Goal: Task Accomplishment & Management: Manage account settings

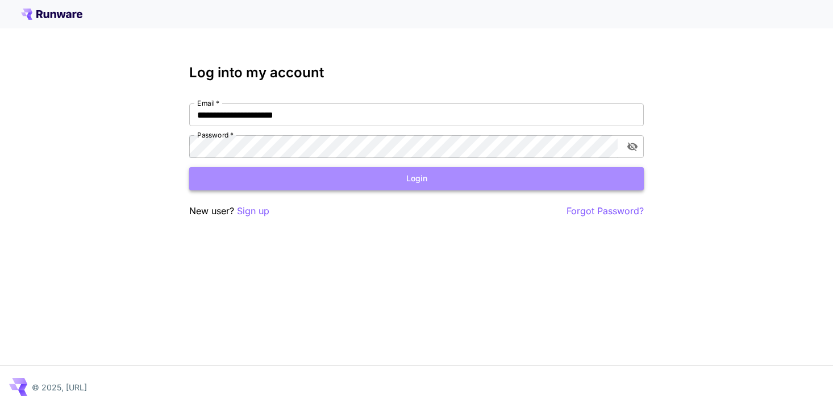
click at [426, 181] on button "Login" at bounding box center [416, 178] width 454 height 23
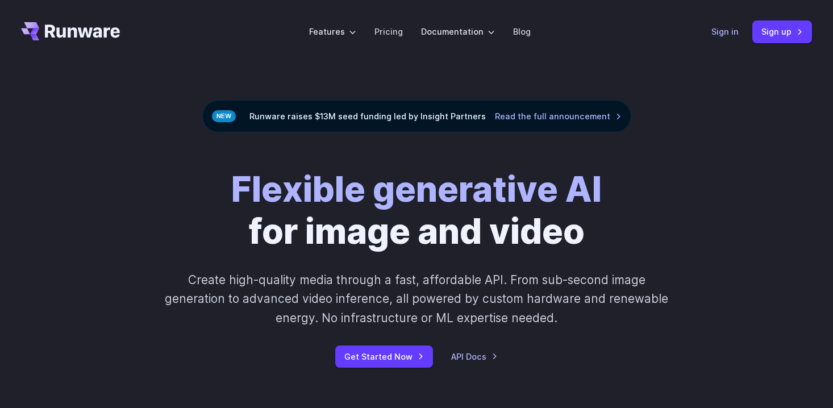
click at [719, 27] on link "Sign in" at bounding box center [724, 31] width 27 height 13
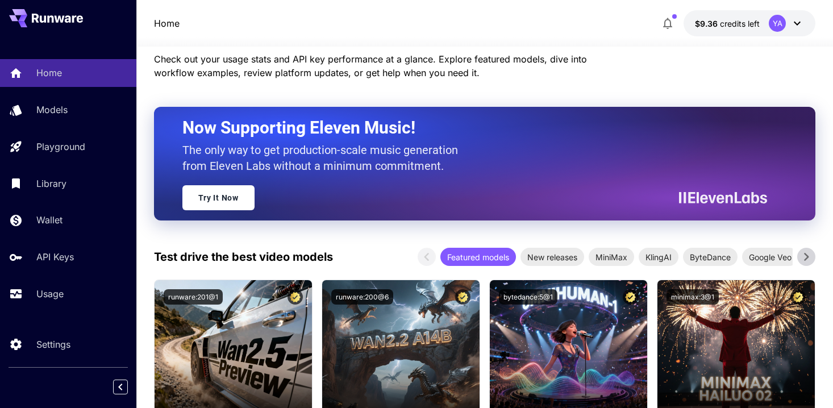
scroll to position [40, 0]
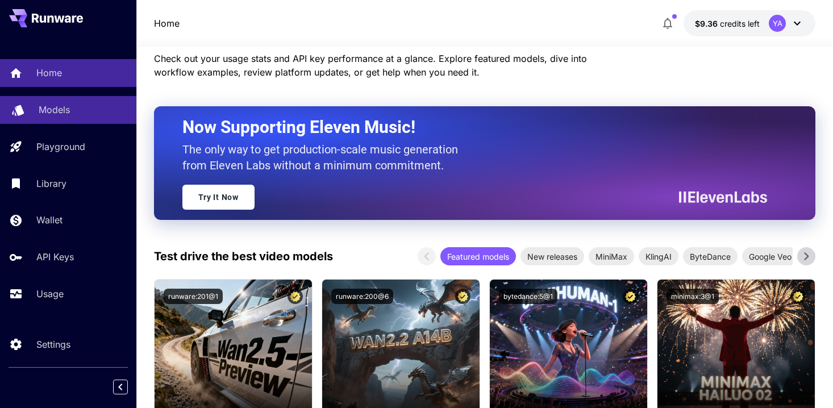
click at [87, 119] on link "Models" at bounding box center [68, 110] width 136 height 28
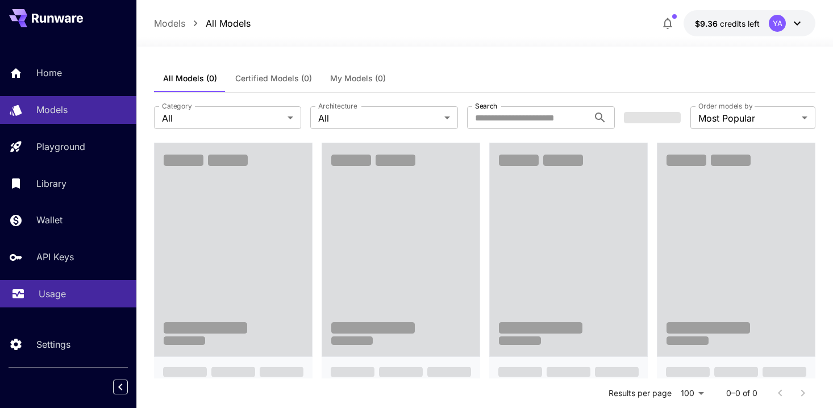
click at [83, 289] on div "Usage" at bounding box center [83, 294] width 89 height 14
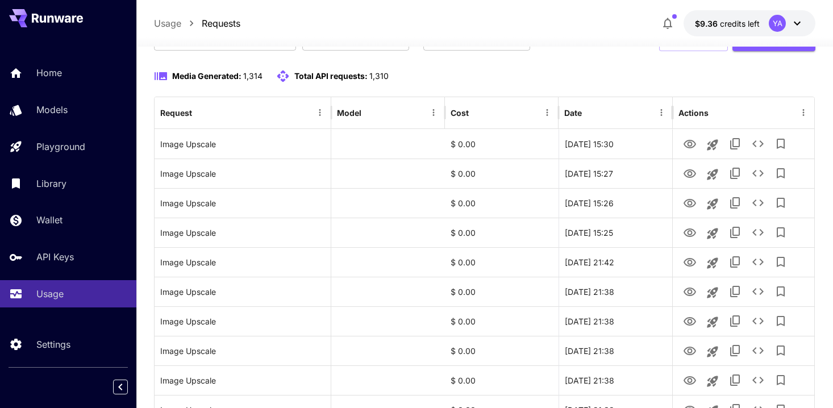
scroll to position [139, 0]
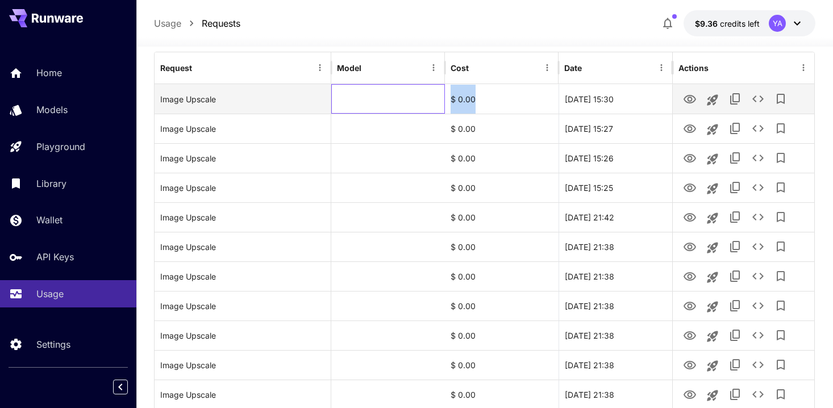
drag, startPoint x: 431, startPoint y: 103, endPoint x: 500, endPoint y: 102, distance: 68.7
click at [500, 102] on div "Image Upscale $ 0.00 [DATE] 15:30" at bounding box center [484, 99] width 660 height 30
click at [624, 97] on div "[DATE] 15:30" at bounding box center [615, 99] width 114 height 30
drag, startPoint x: 645, startPoint y: 97, endPoint x: 490, endPoint y: 97, distance: 155.0
click at [490, 97] on div "Image Upscale $ 0.00 [DATE] 15:30" at bounding box center [484, 99] width 660 height 30
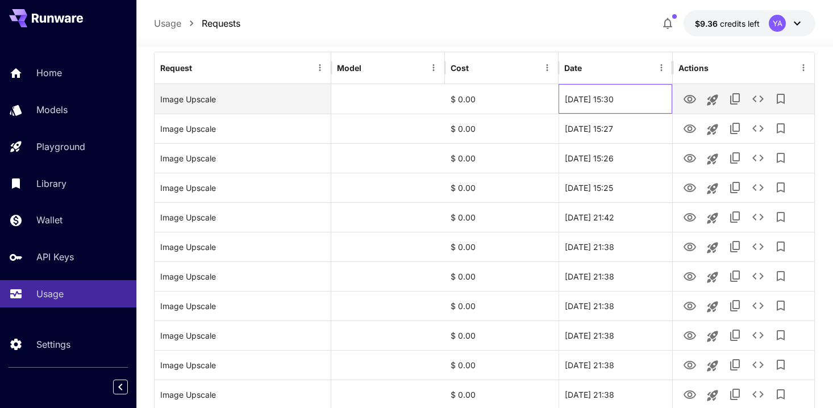
click at [630, 104] on div "[DATE] 15:30" at bounding box center [615, 99] width 114 height 30
click at [687, 103] on icon "View" at bounding box center [690, 100] width 14 height 14
click at [756, 97] on icon "See details" at bounding box center [758, 99] width 14 height 14
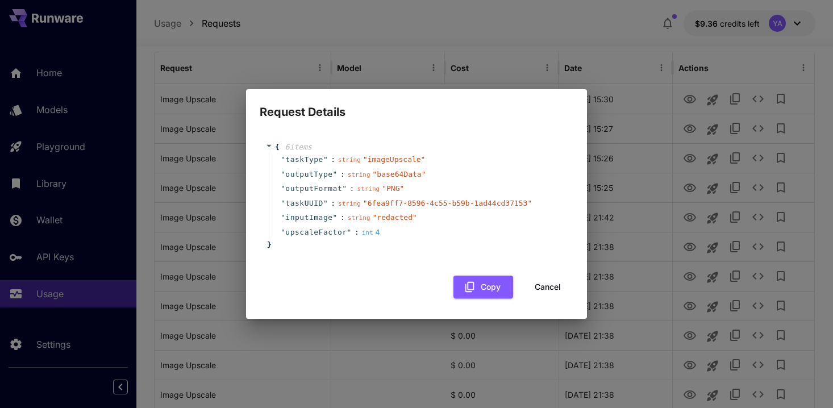
click at [550, 282] on button "Cancel" at bounding box center [547, 286] width 51 height 23
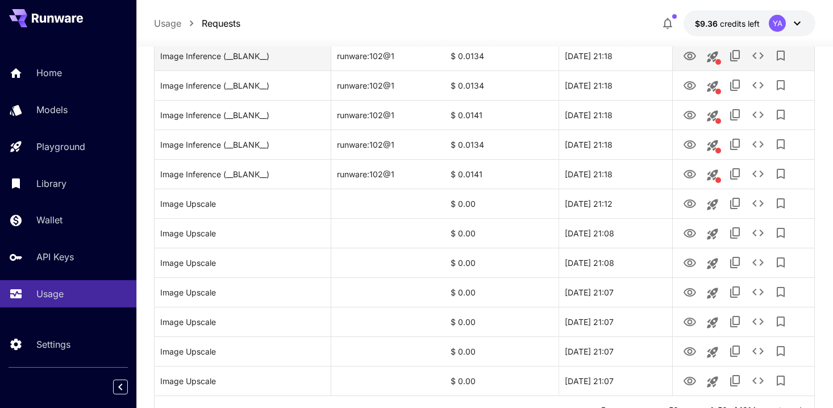
scroll to position [1356, 0]
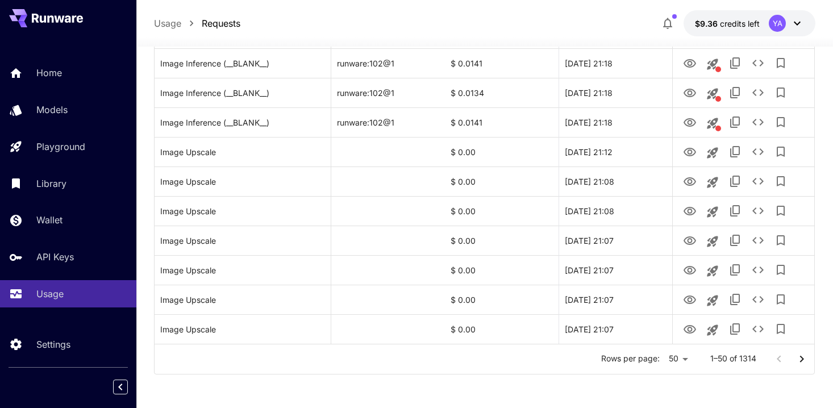
click at [800, 368] on button "Go to next page" at bounding box center [801, 359] width 23 height 23
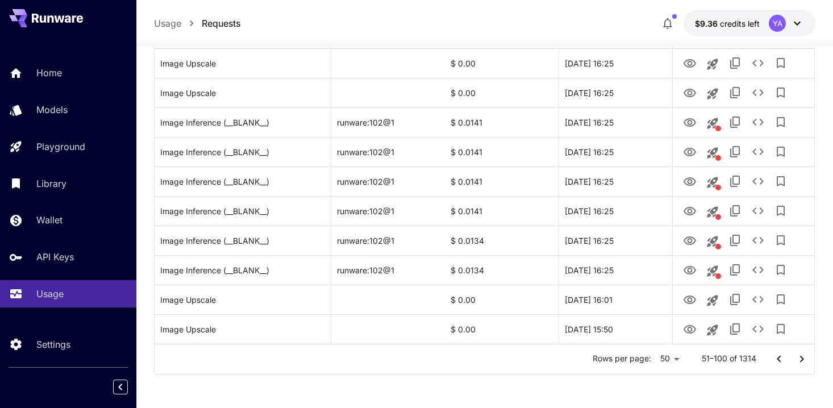
click at [663, 387] on li "100" at bounding box center [670, 384] width 34 height 20
type input "***"
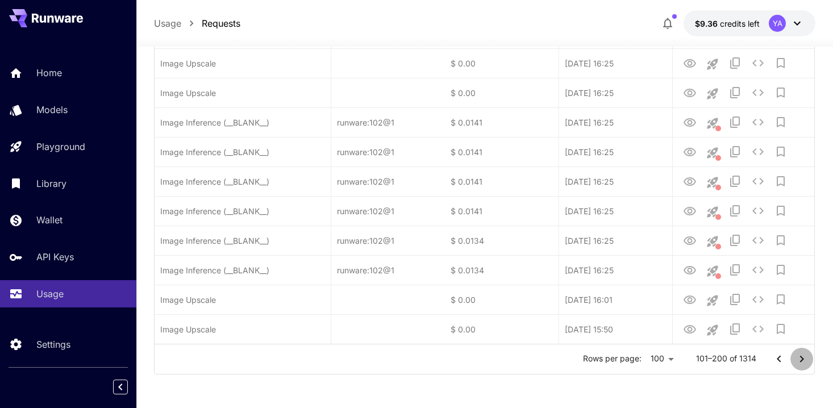
click at [799, 358] on icon "Go to next page" at bounding box center [802, 359] width 14 height 14
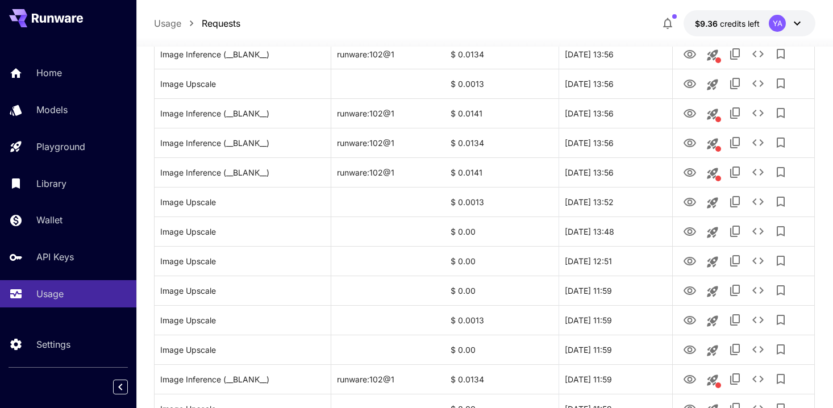
scroll to position [2833, 0]
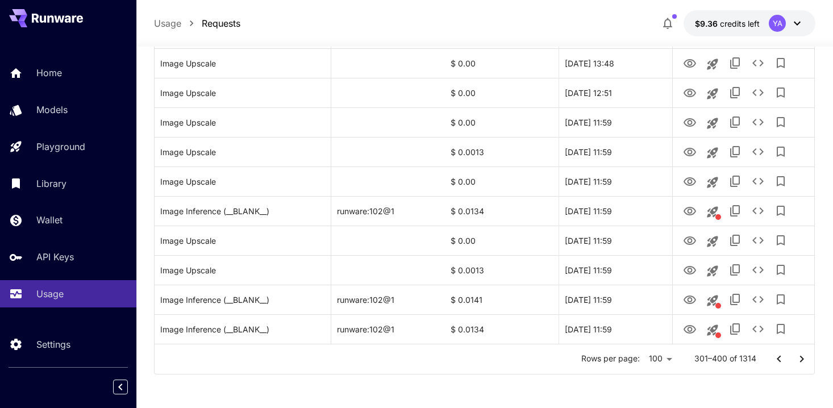
click at [783, 365] on button "Go to previous page" at bounding box center [778, 359] width 23 height 23
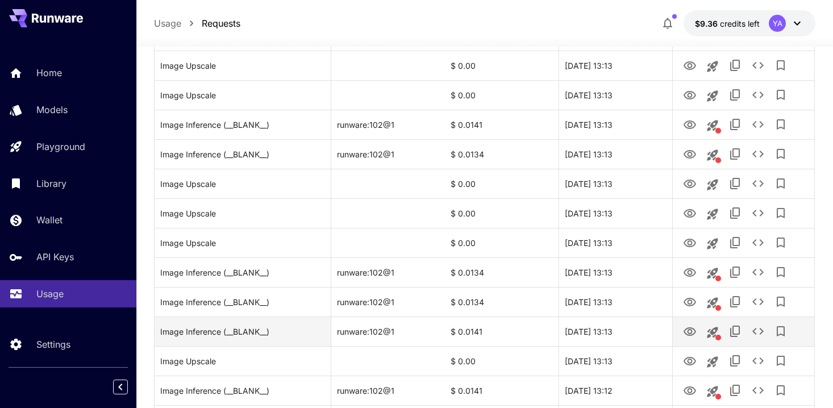
scroll to position [0, 0]
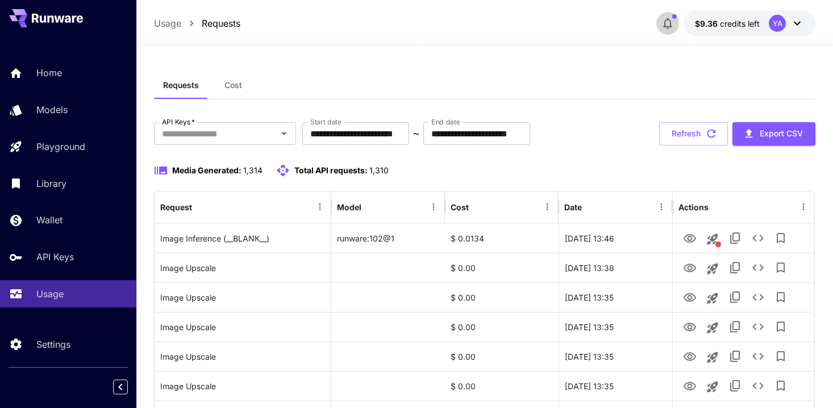
click at [667, 23] on icon "button" at bounding box center [667, 23] width 14 height 14
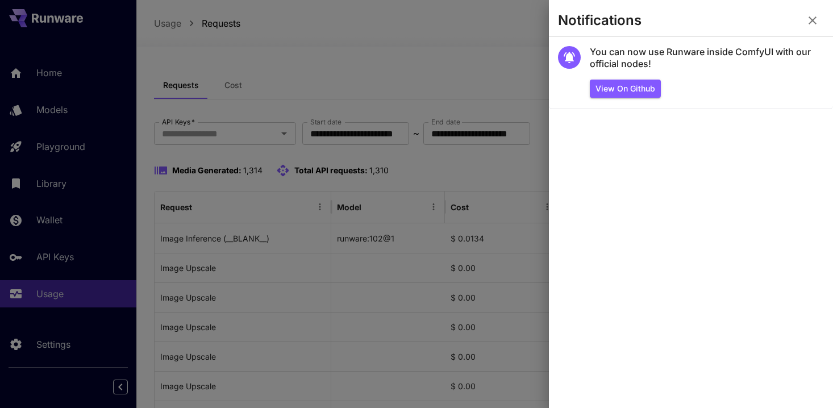
click at [431, 74] on div at bounding box center [416, 204] width 833 height 408
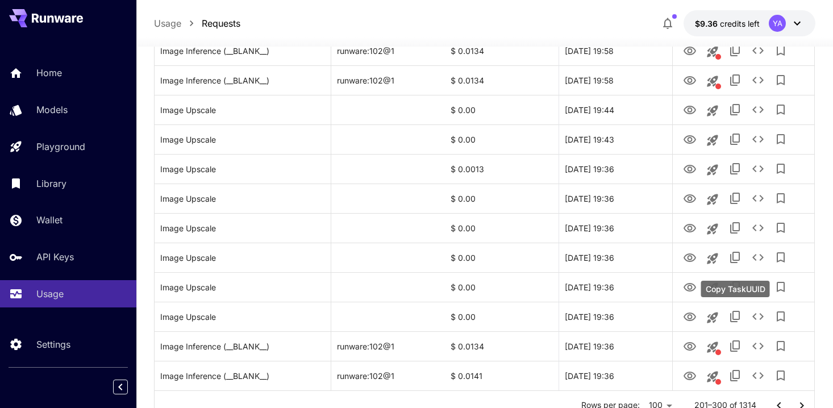
scroll to position [2833, 0]
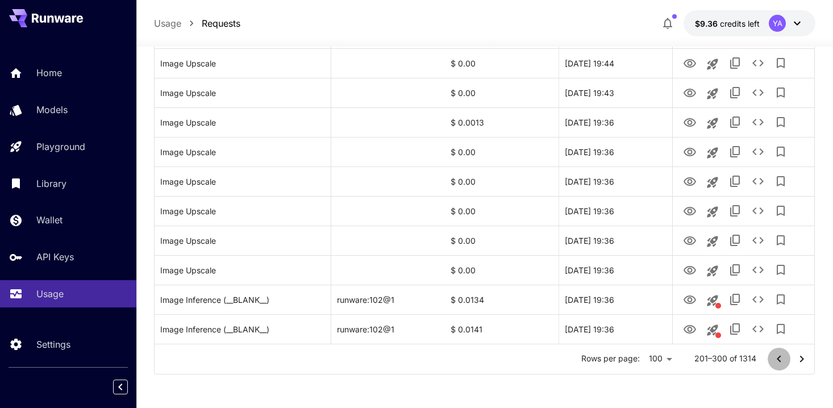
click at [774, 358] on icon "Go to previous page" at bounding box center [779, 359] width 14 height 14
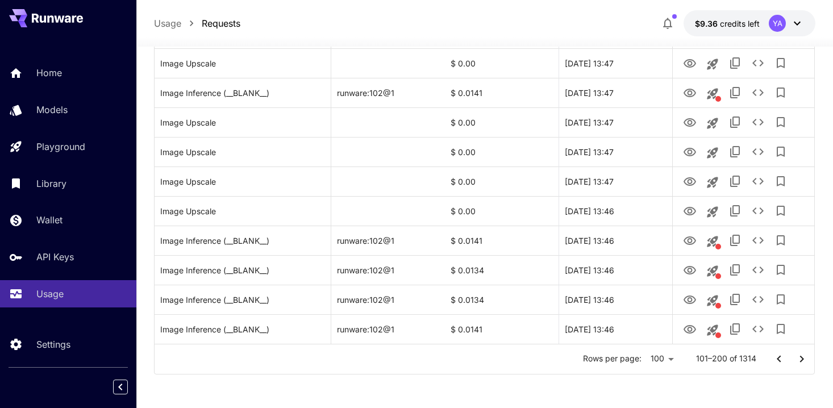
click at [774, 358] on icon "Go to previous page" at bounding box center [779, 359] width 14 height 14
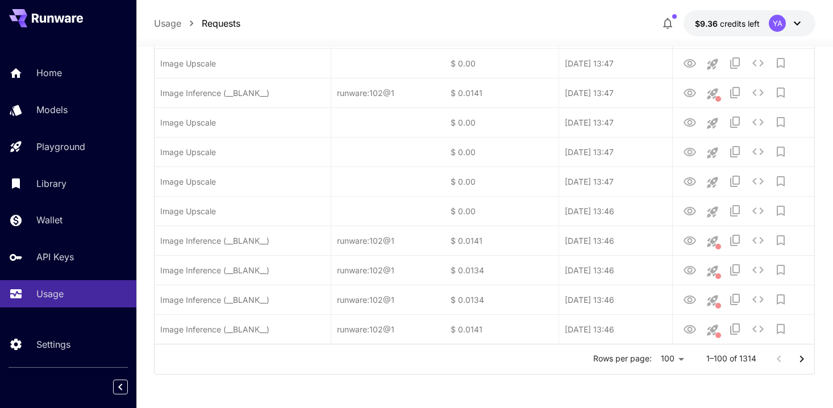
click at [774, 358] on div at bounding box center [789, 359] width 45 height 23
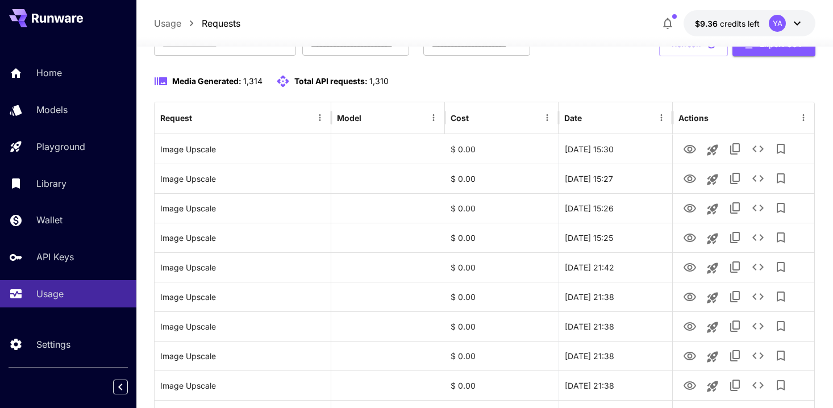
scroll to position [0, 0]
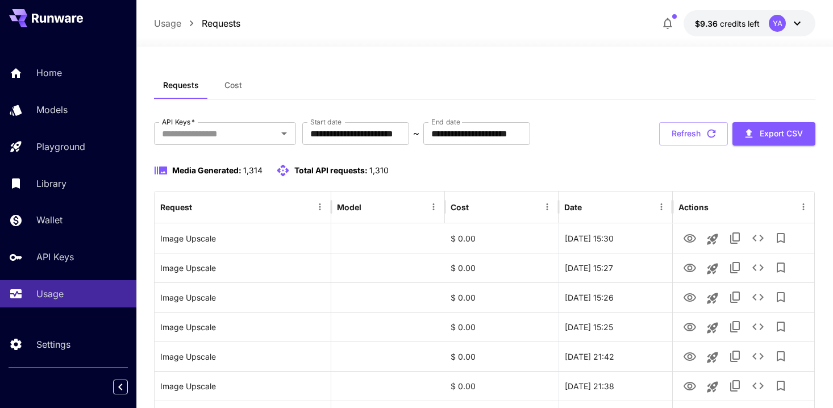
click at [794, 26] on icon at bounding box center [797, 23] width 14 height 14
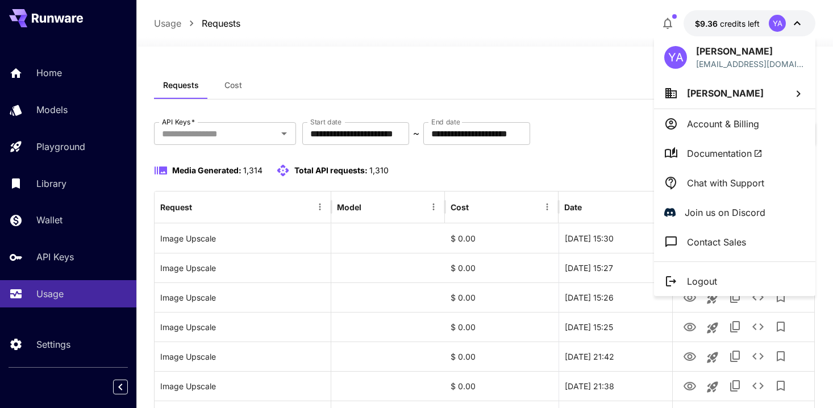
click at [536, 7] on div at bounding box center [416, 204] width 833 height 408
